Goal: Information Seeking & Learning: Understand process/instructions

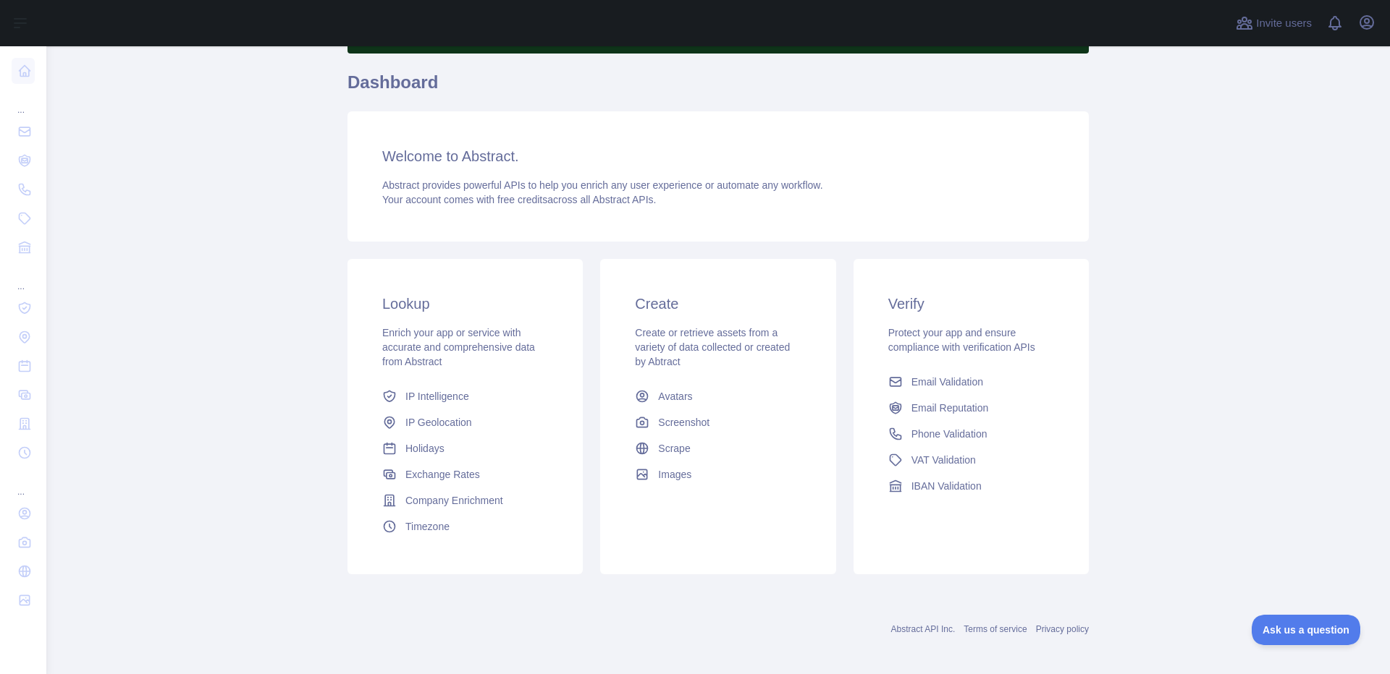
scroll to position [113, 0]
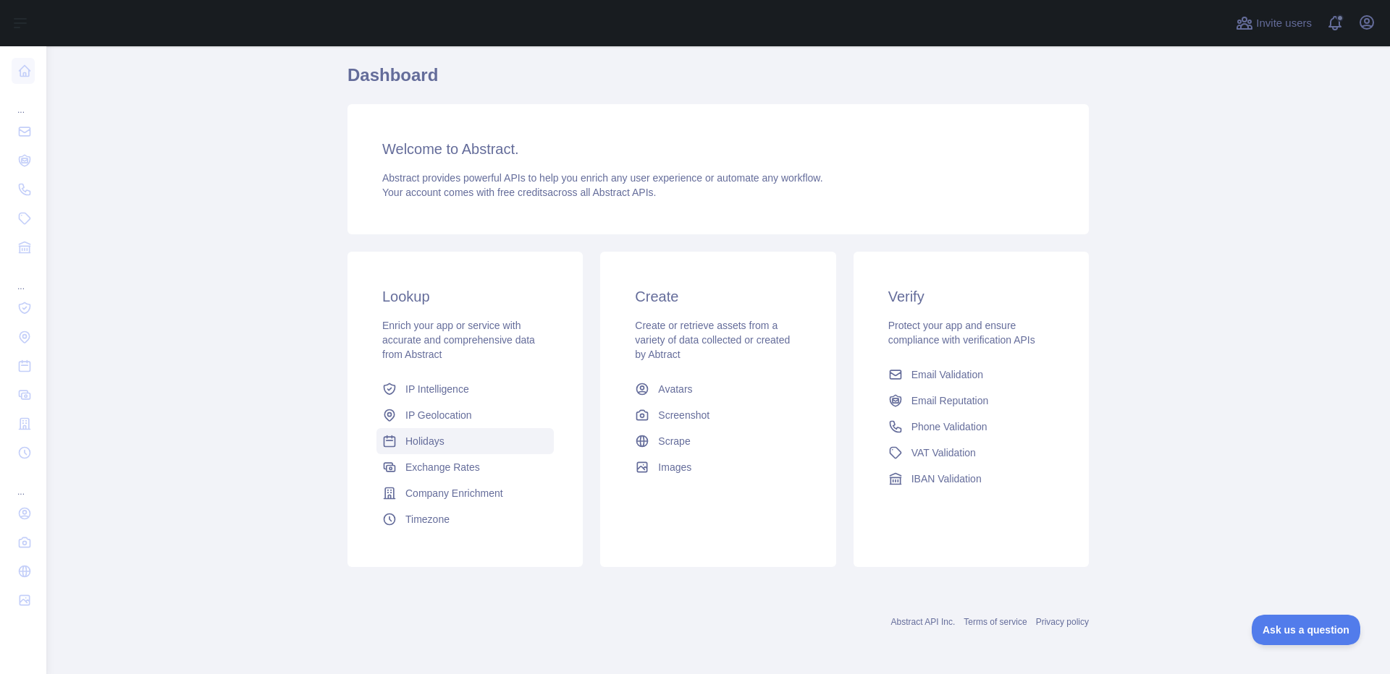
click at [431, 439] on span "Holidays" at bounding box center [424, 441] width 39 height 14
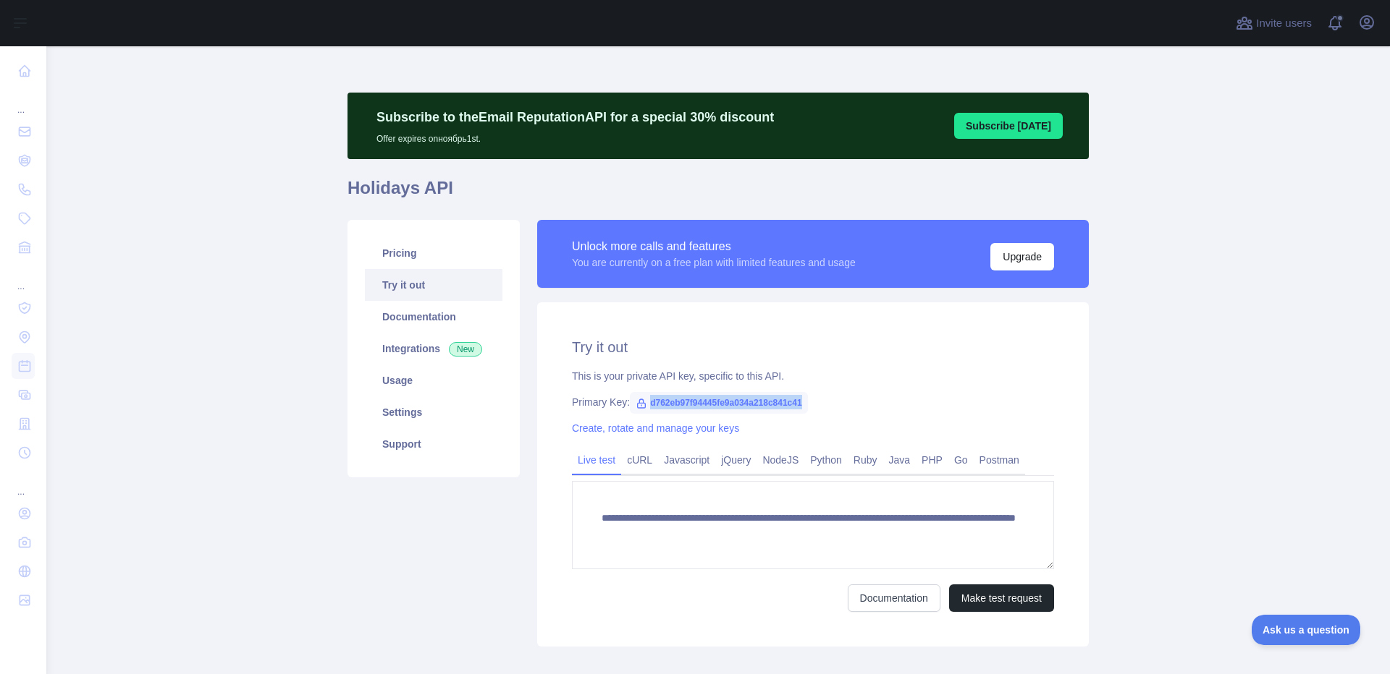
drag, startPoint x: 798, startPoint y: 406, endPoint x: 636, endPoint y: 397, distance: 162.3
click at [636, 397] on span "d762eb97f94445fe9a034a218c841c41" at bounding box center [719, 403] width 178 height 22
copy span "d762eb97f94445fe9a034a218c841c41"
click at [826, 457] on link "Python" at bounding box center [825, 460] width 43 height 23
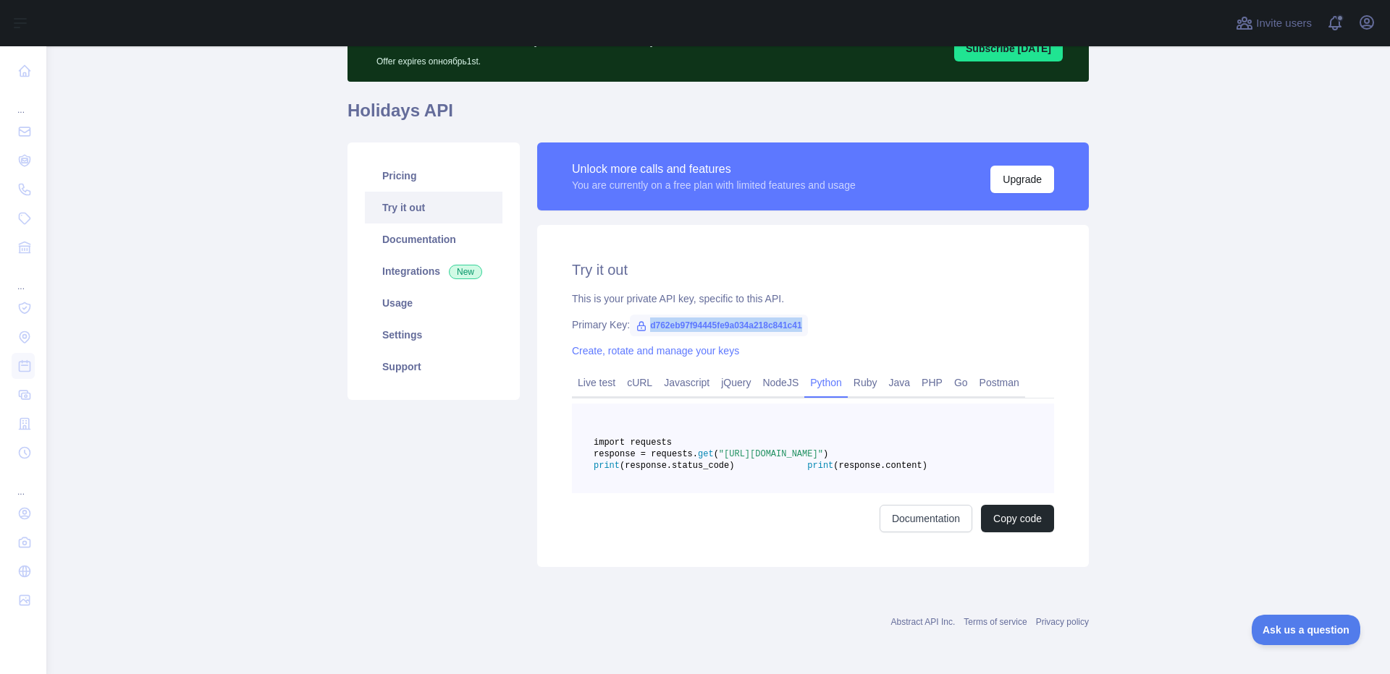
scroll to position [96, 0]
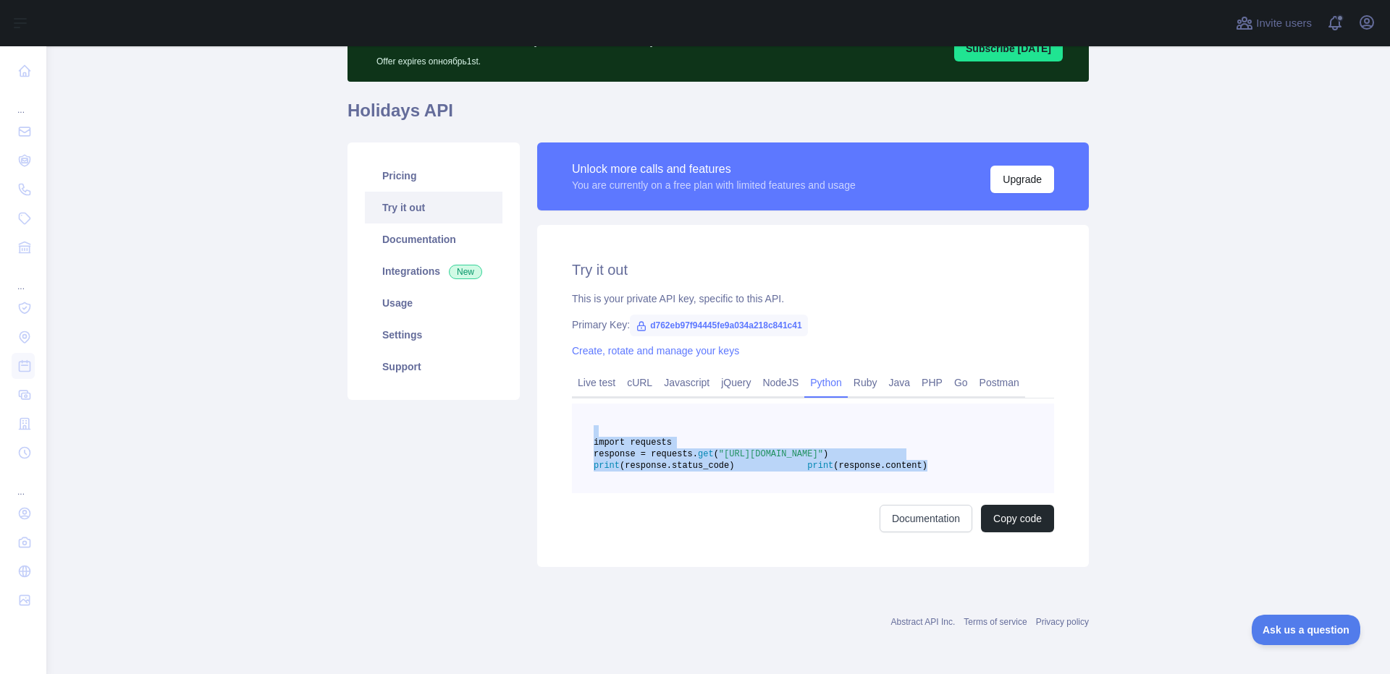
drag, startPoint x: 777, startPoint y: 486, endPoint x: 648, endPoint y: 418, distance: 145.0
click at [648, 418] on pre "import requests response = requests. get ( "[URL][DOMAIN_NAME]" ) print (respon…" at bounding box center [813, 449] width 482 height 90
copy code "import requests response = requests. get ( "[URL][DOMAIN_NAME]" ) print (respon…"
click at [1039, 530] on button "Copy code" at bounding box center [1017, 519] width 73 height 28
